Goal: Navigation & Orientation: Find specific page/section

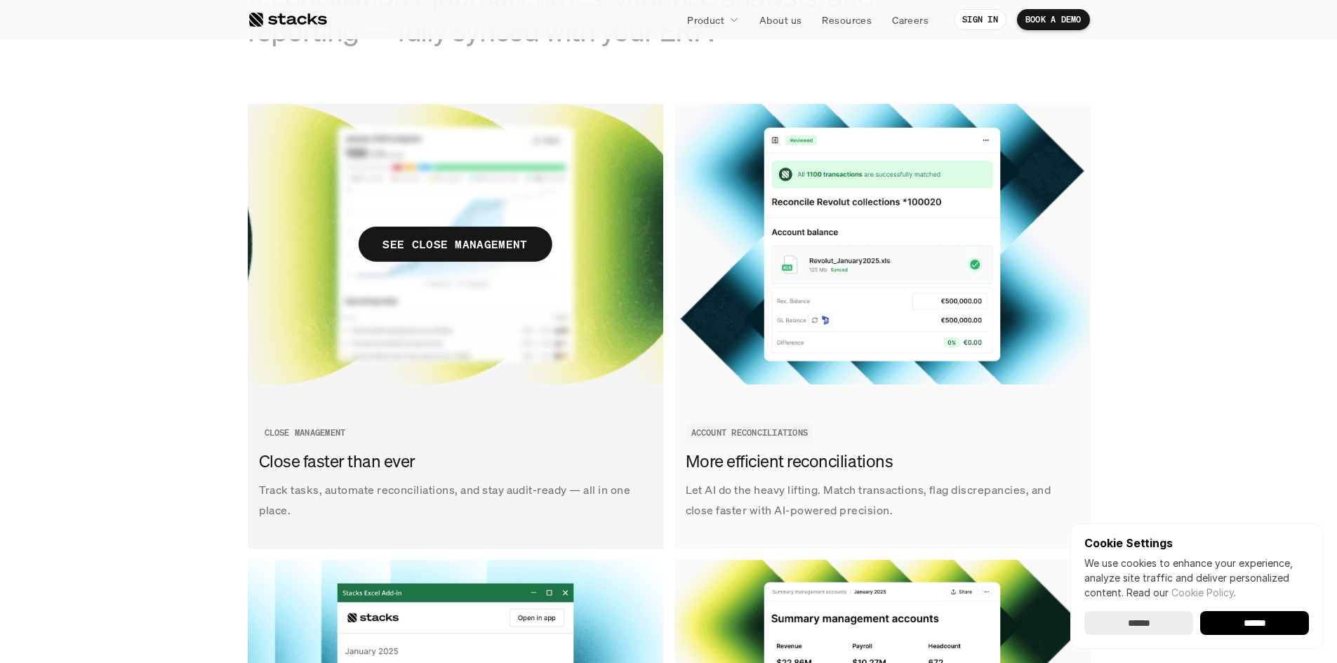
scroll to position [1615, 0]
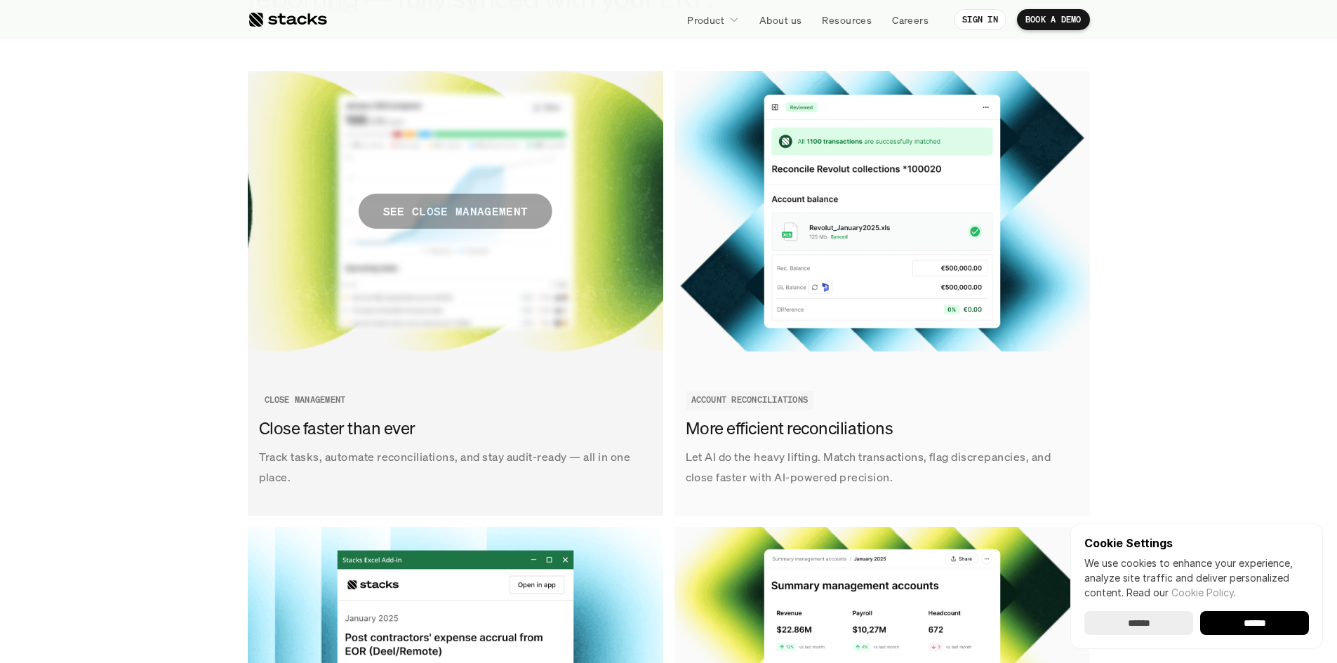
click at [505, 221] on p "SEE CLOSE MANAGEMENT" at bounding box center [455, 211] width 145 height 20
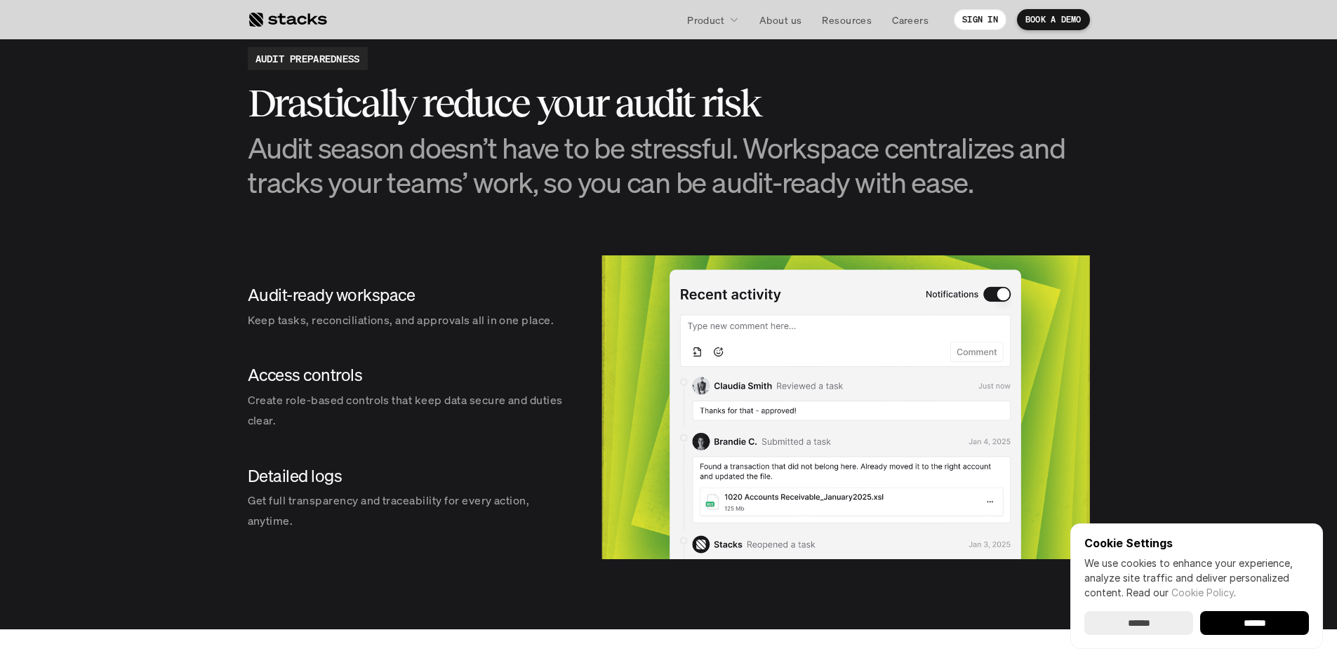
scroll to position [1463, 0]
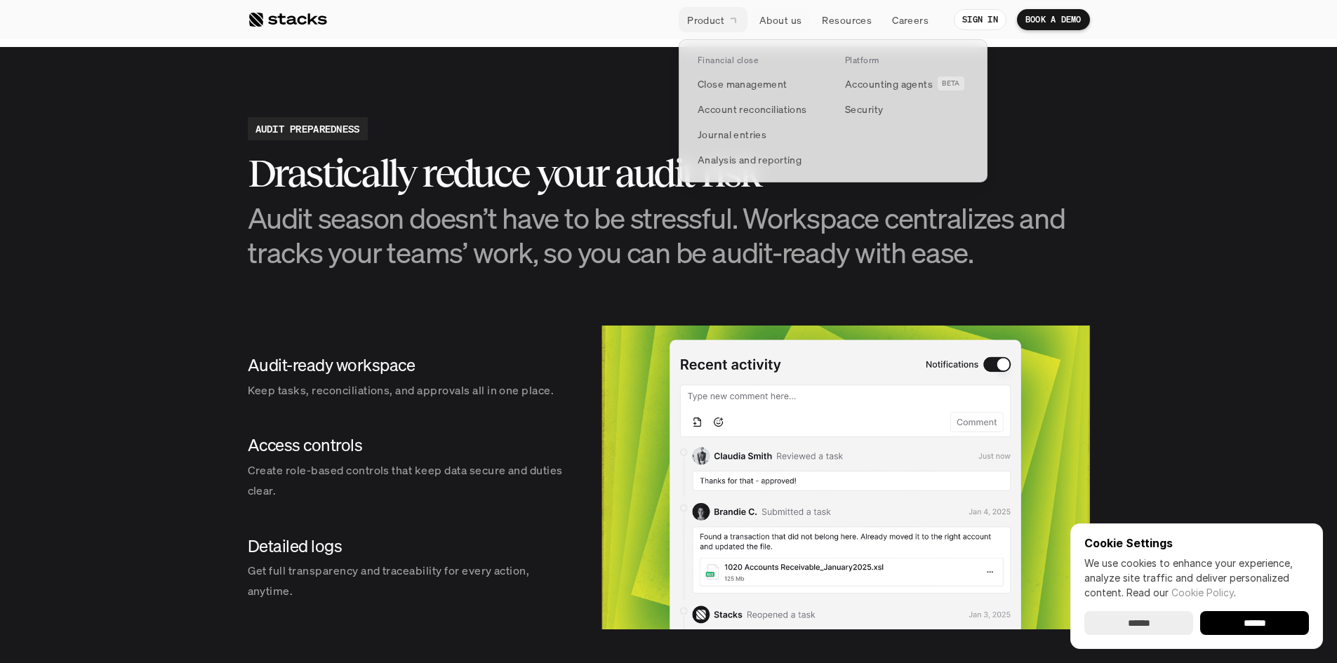
click at [708, 15] on p "Product" at bounding box center [705, 20] width 37 height 15
click at [877, 85] on p "Accounting agents" at bounding box center [889, 84] width 88 height 15
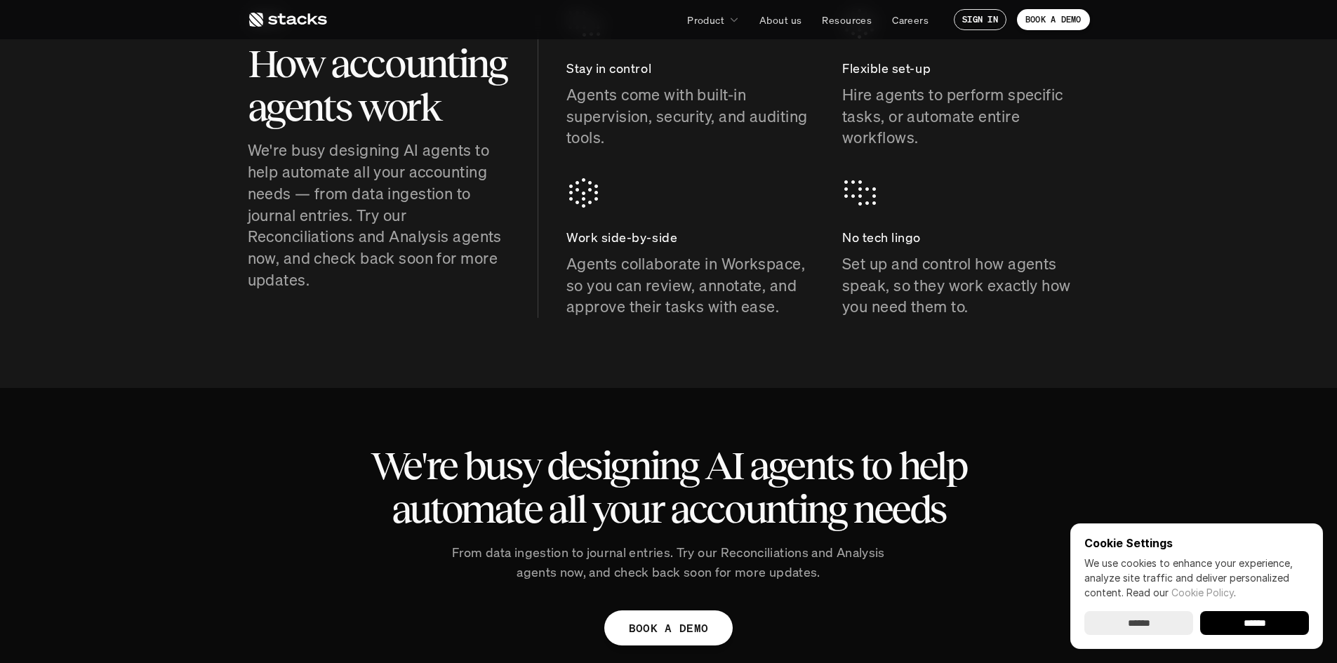
scroll to position [632, 0]
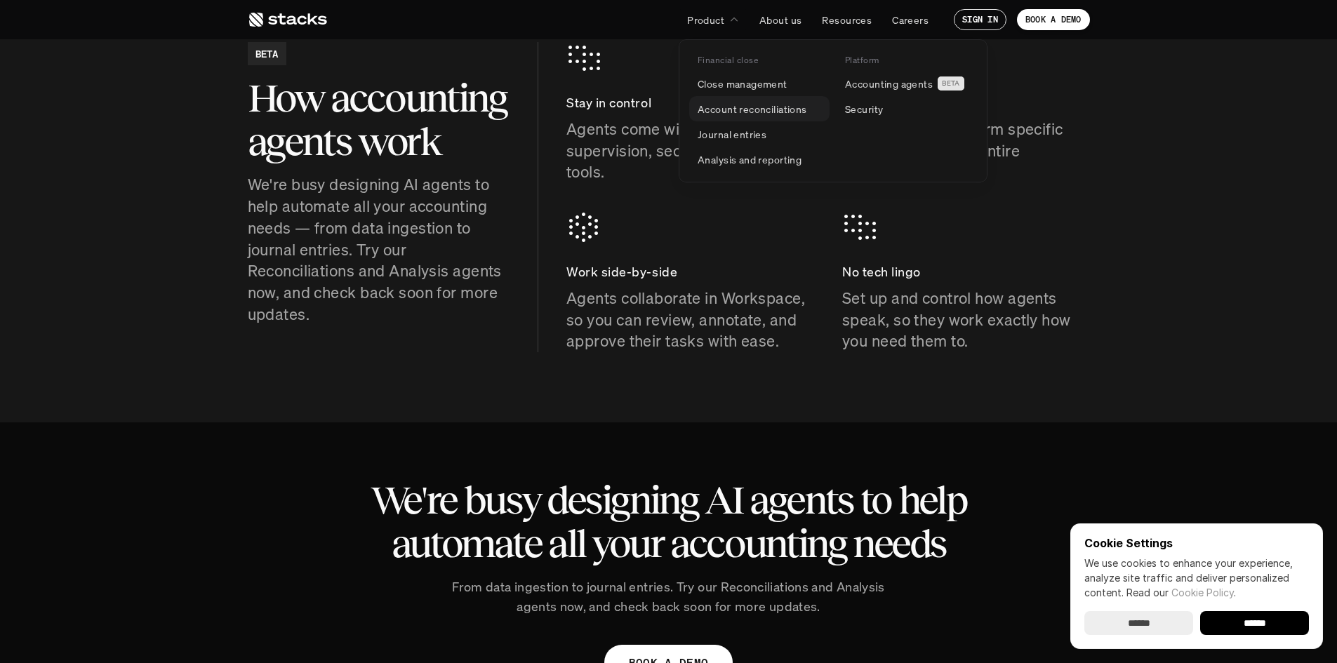
click at [731, 107] on p "Account reconciliations" at bounding box center [753, 109] width 110 height 15
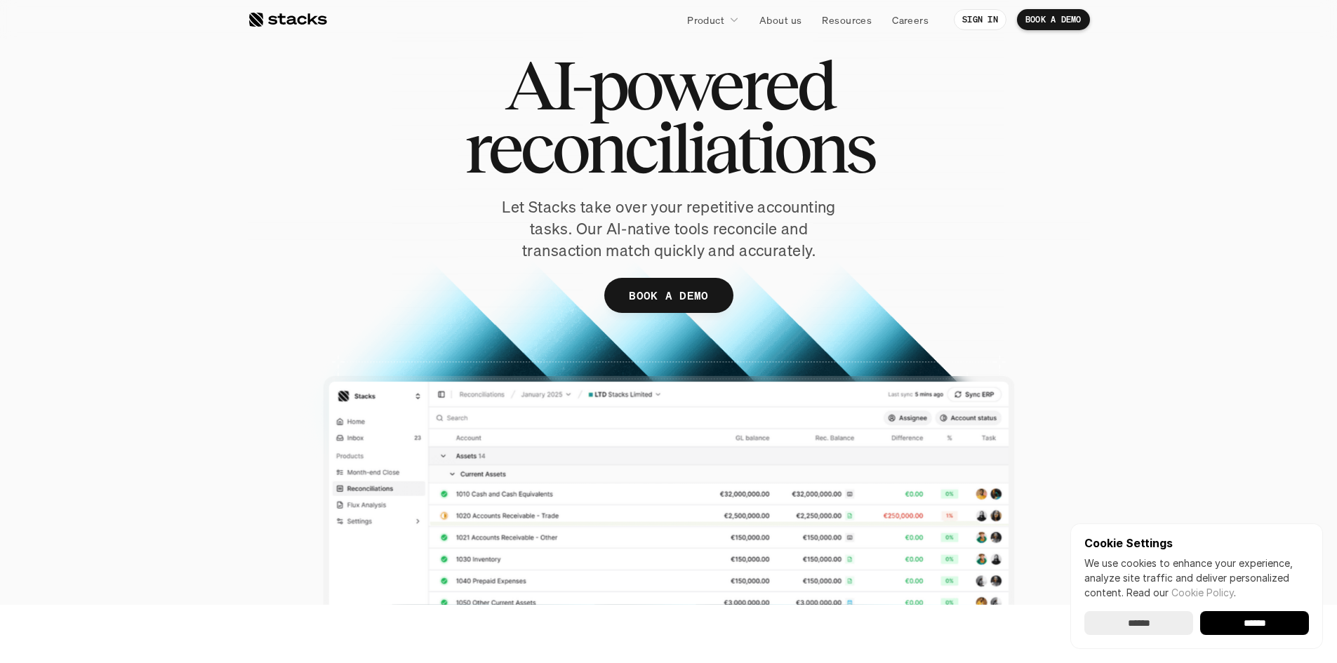
scroll to position [281, 0]
